Goal: Information Seeking & Learning: Learn about a topic

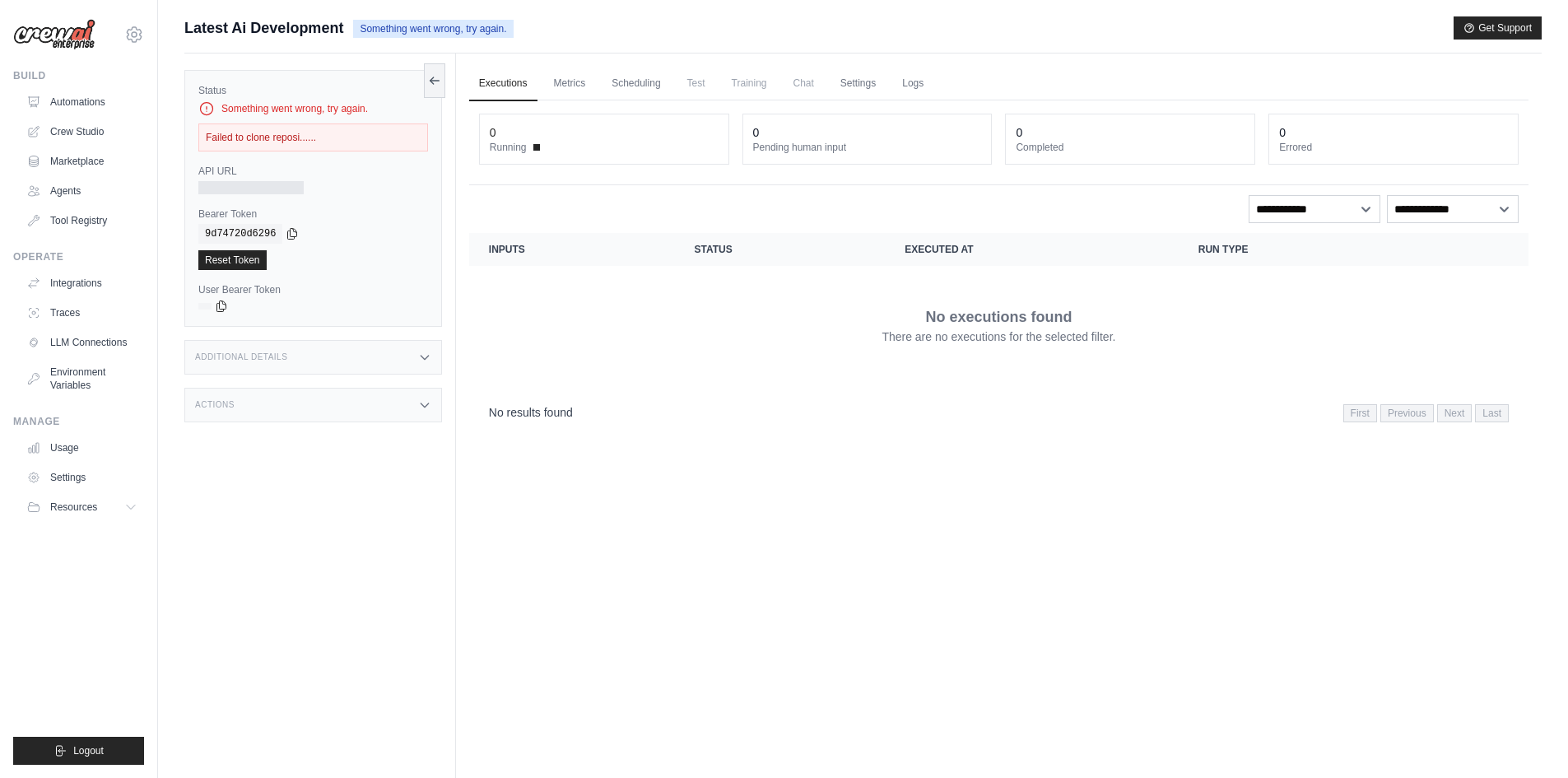
click at [761, 599] on div "Executions Metrics Scheduling Test Training Chat Settings Logs 0 Running 0 Pend…" at bounding box center [999, 442] width 1086 height 778
click at [821, 537] on div "Executions Metrics Scheduling Test Training Chat Settings Logs 0 Running 0 Pend…" at bounding box center [999, 442] width 1086 height 778
click at [438, 78] on icon at bounding box center [434, 79] width 13 height 13
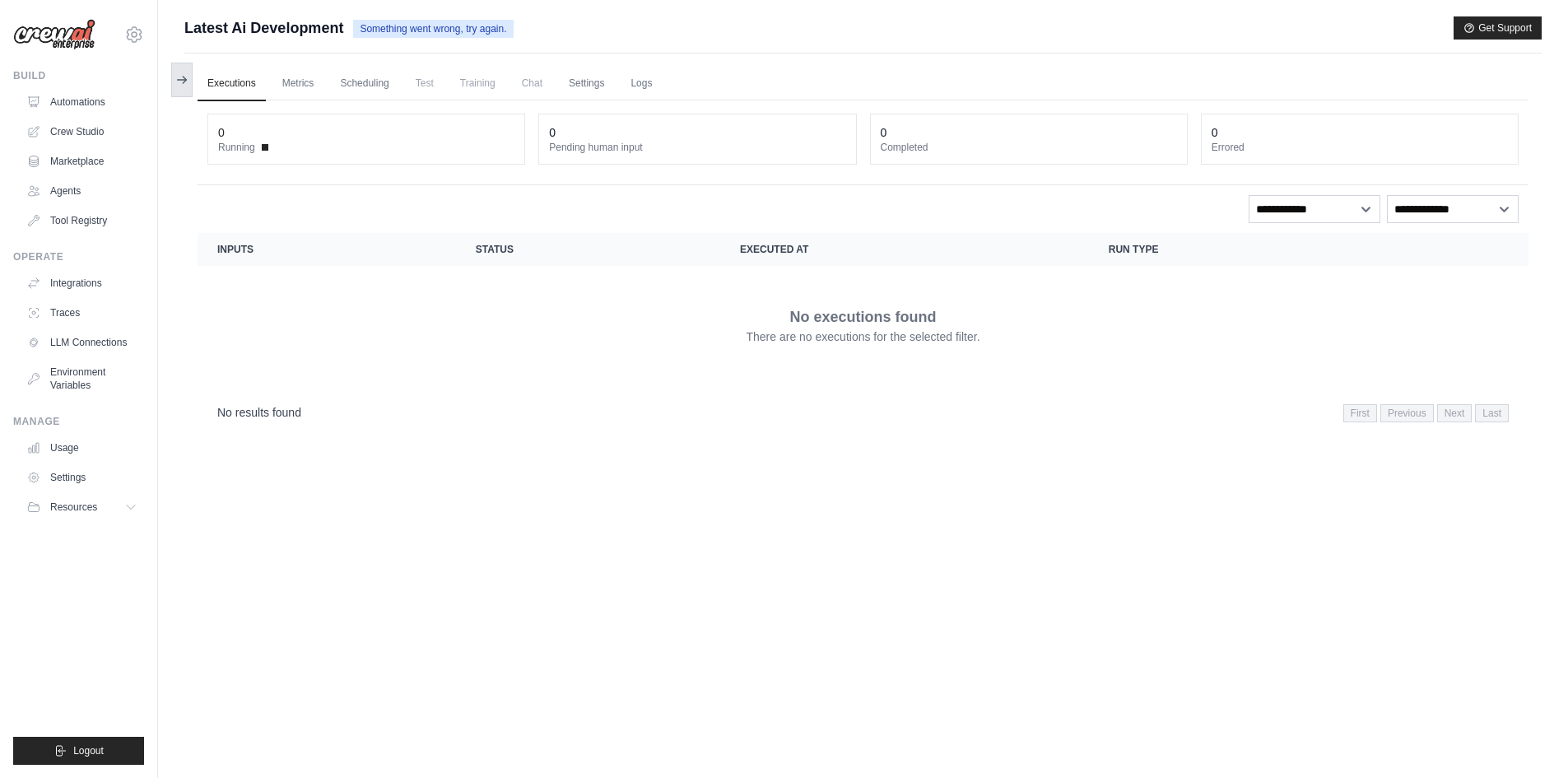
click at [188, 84] on icon at bounding box center [181, 79] width 13 height 13
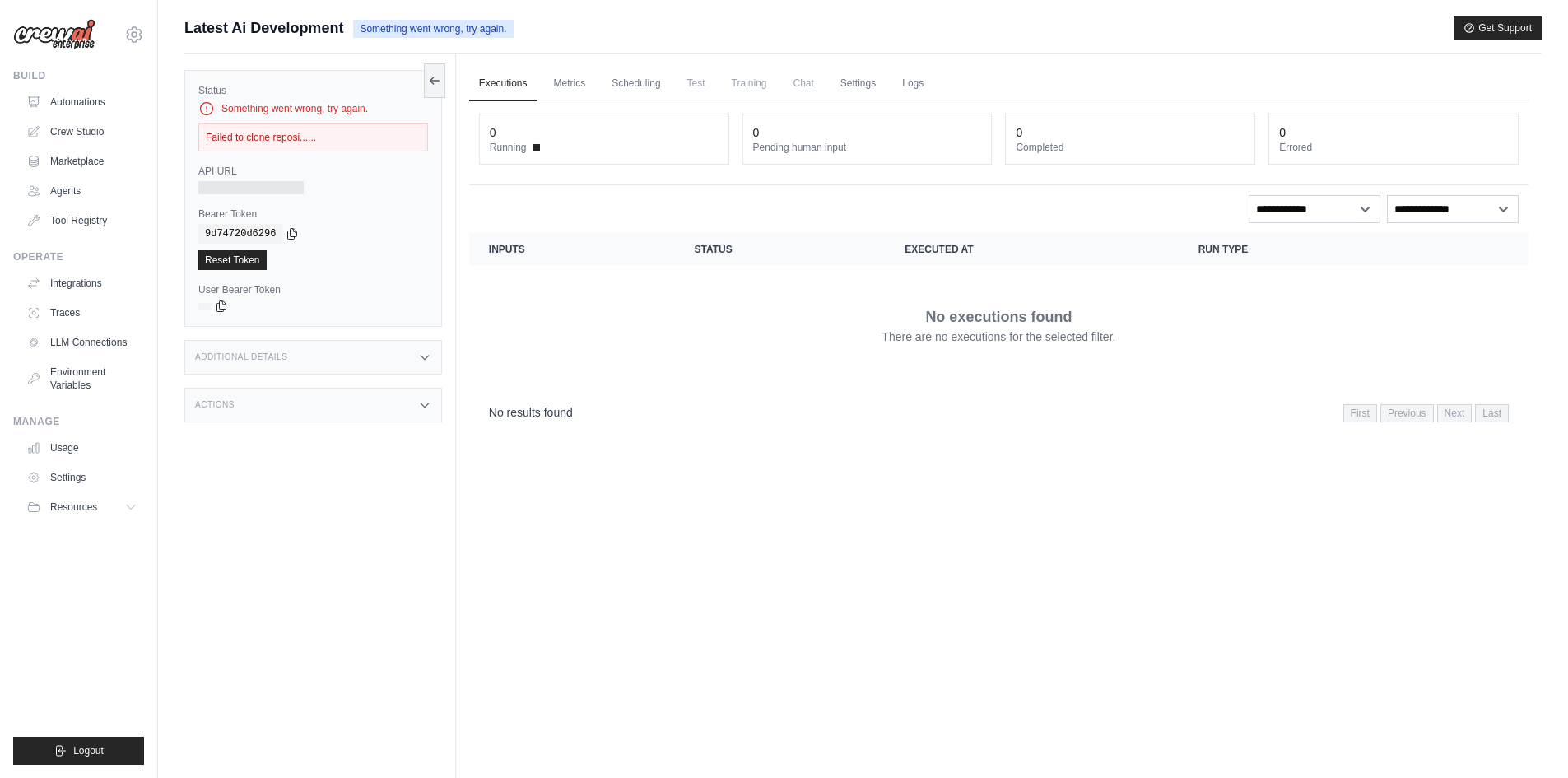
click at [386, 357] on div "Additional Details" at bounding box center [313, 357] width 258 height 35
click at [380, 351] on div "Additional Details" at bounding box center [313, 357] width 258 height 35
click at [421, 504] on icon at bounding box center [425, 501] width 13 height 13
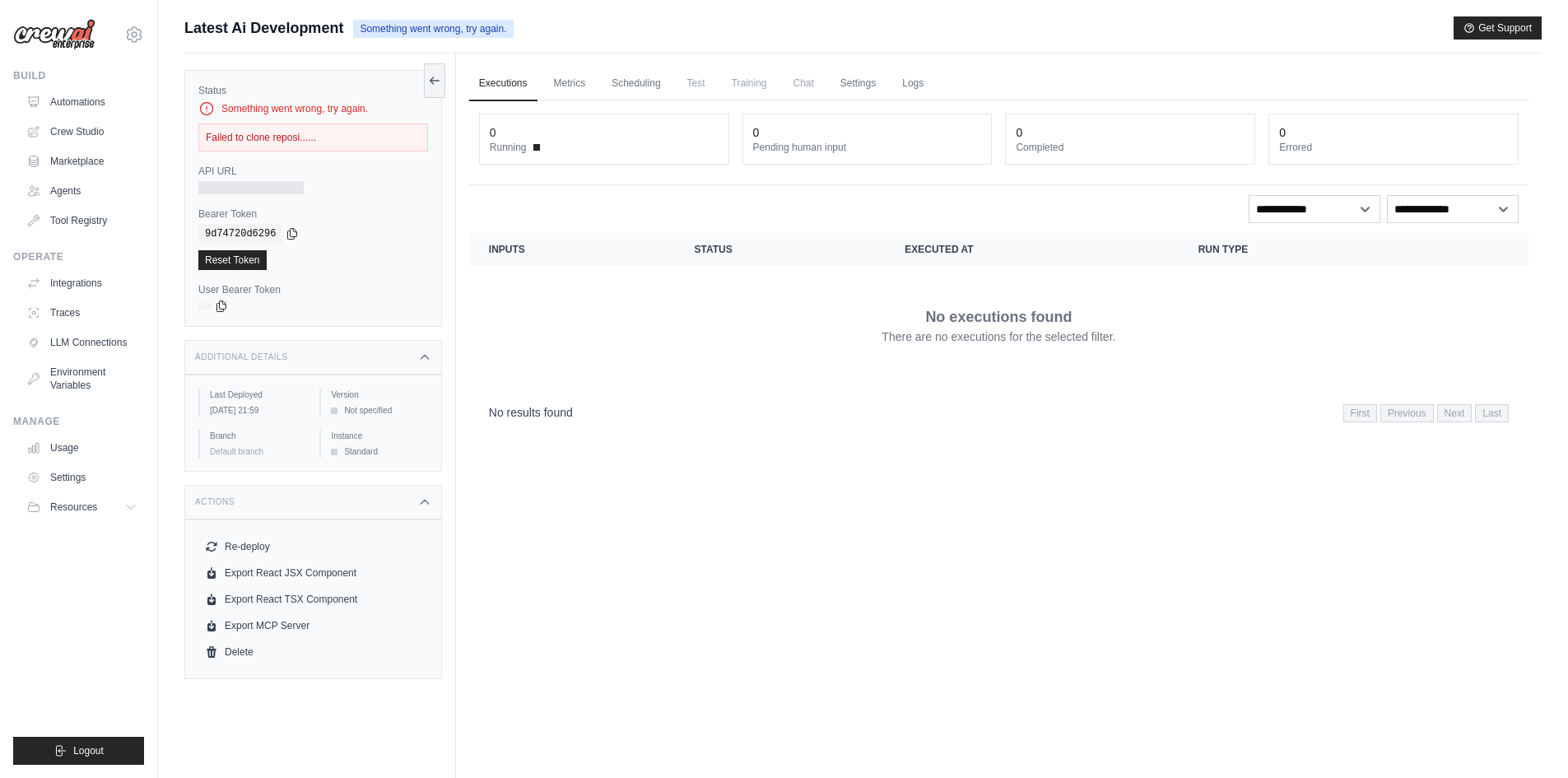
click at [421, 503] on icon at bounding box center [425, 501] width 13 height 13
click at [113, 133] on link "Crew Studio" at bounding box center [84, 131] width 124 height 27
click at [90, 155] on link "Marketplace" at bounding box center [84, 161] width 124 height 27
click at [575, 83] on link "Metrics" at bounding box center [570, 84] width 52 height 35
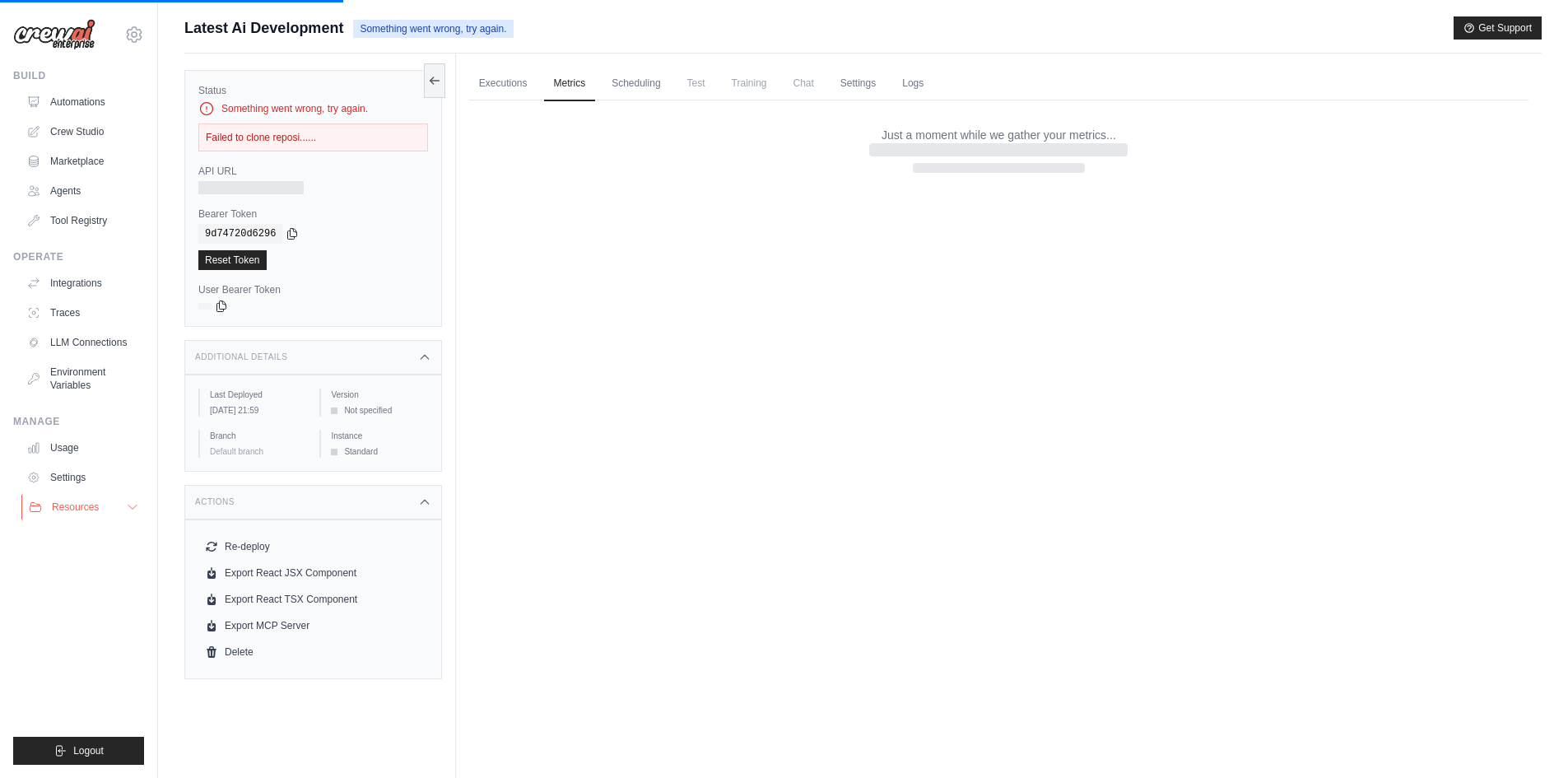
click at [91, 519] on button "Resources" at bounding box center [84, 506] width 124 height 27
click at [83, 599] on span "Video Tutorials" at bounding box center [91, 613] width 65 height 13
